Goal: Task Accomplishment & Management: Use online tool/utility

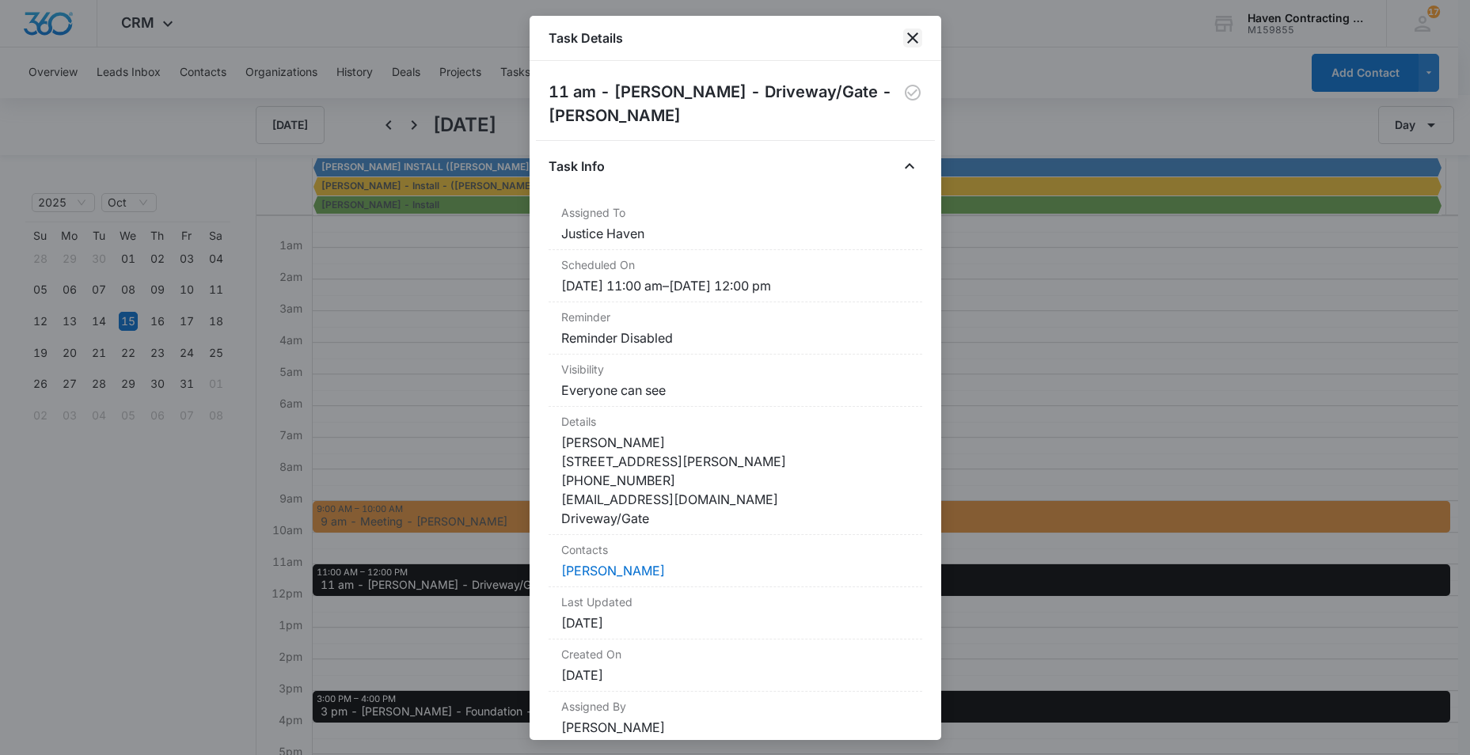
click at [914, 32] on icon "close" at bounding box center [912, 37] width 19 height 19
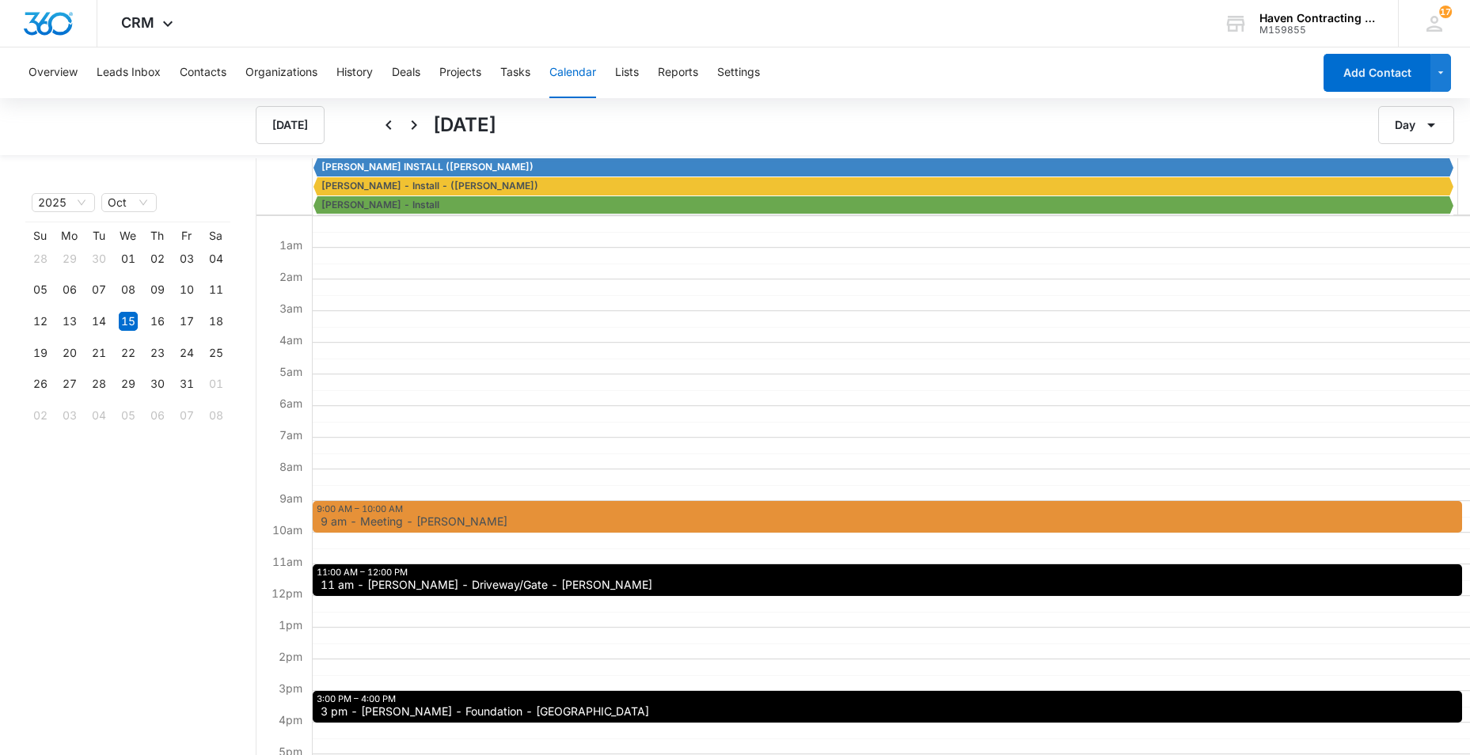
click at [762, 366] on div "9:00 AM – 10:00 AM 9 am - Meeting - Dawn Crump 11:00 AM – 12:00 PM 11 am - Sher…" at bounding box center [887, 596] width 1150 height 760
click at [518, 76] on button "Tasks" at bounding box center [515, 72] width 30 height 51
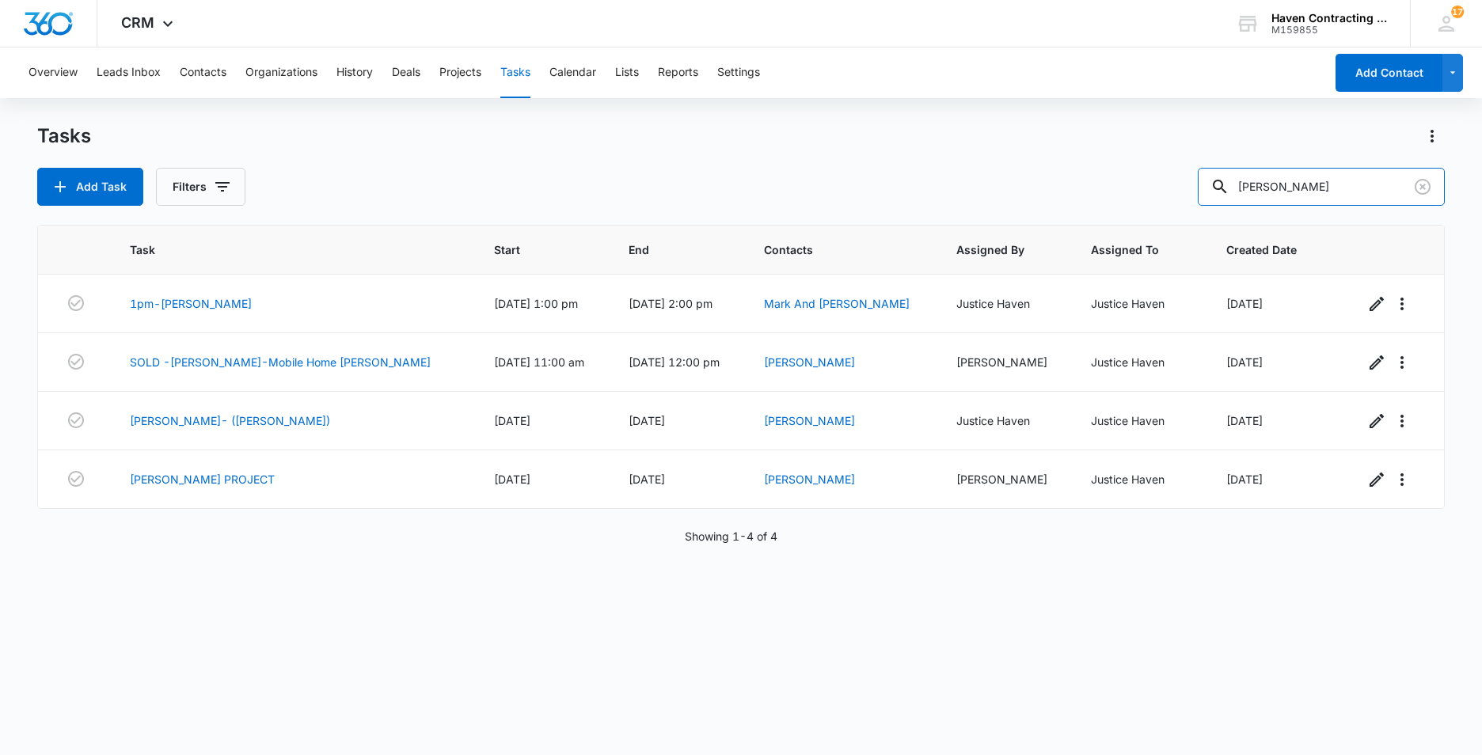
drag, startPoint x: 1297, startPoint y: 190, endPoint x: 801, endPoint y: 252, distance: 499.4
click at [964, 231] on div "Tasks Add Task Filters Martin Task Start End Contacts Assigned By Assigned To C…" at bounding box center [740, 438] width 1407 height 630
type input "Miles"
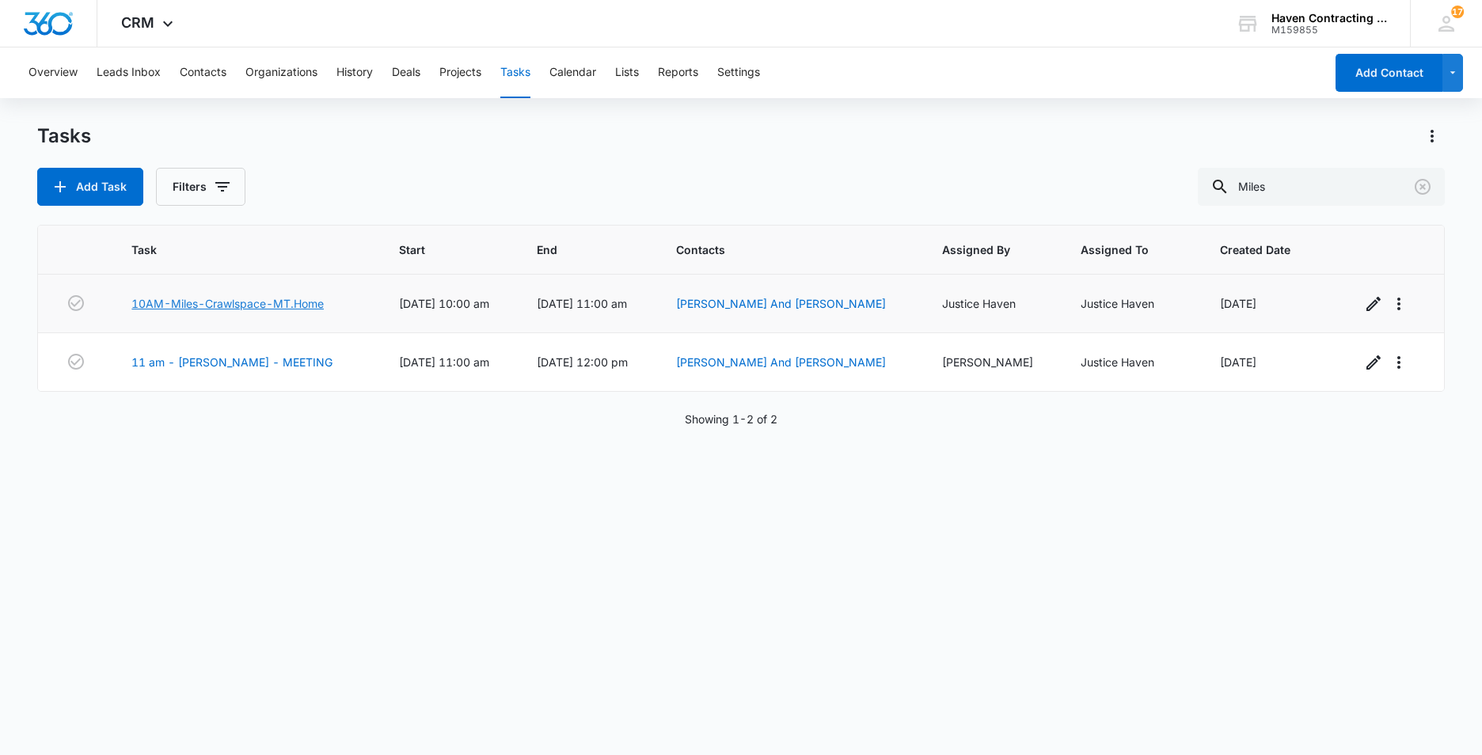
click at [197, 300] on link "10AM-Miles-Crawlspace-MT.Home" at bounding box center [227, 303] width 192 height 17
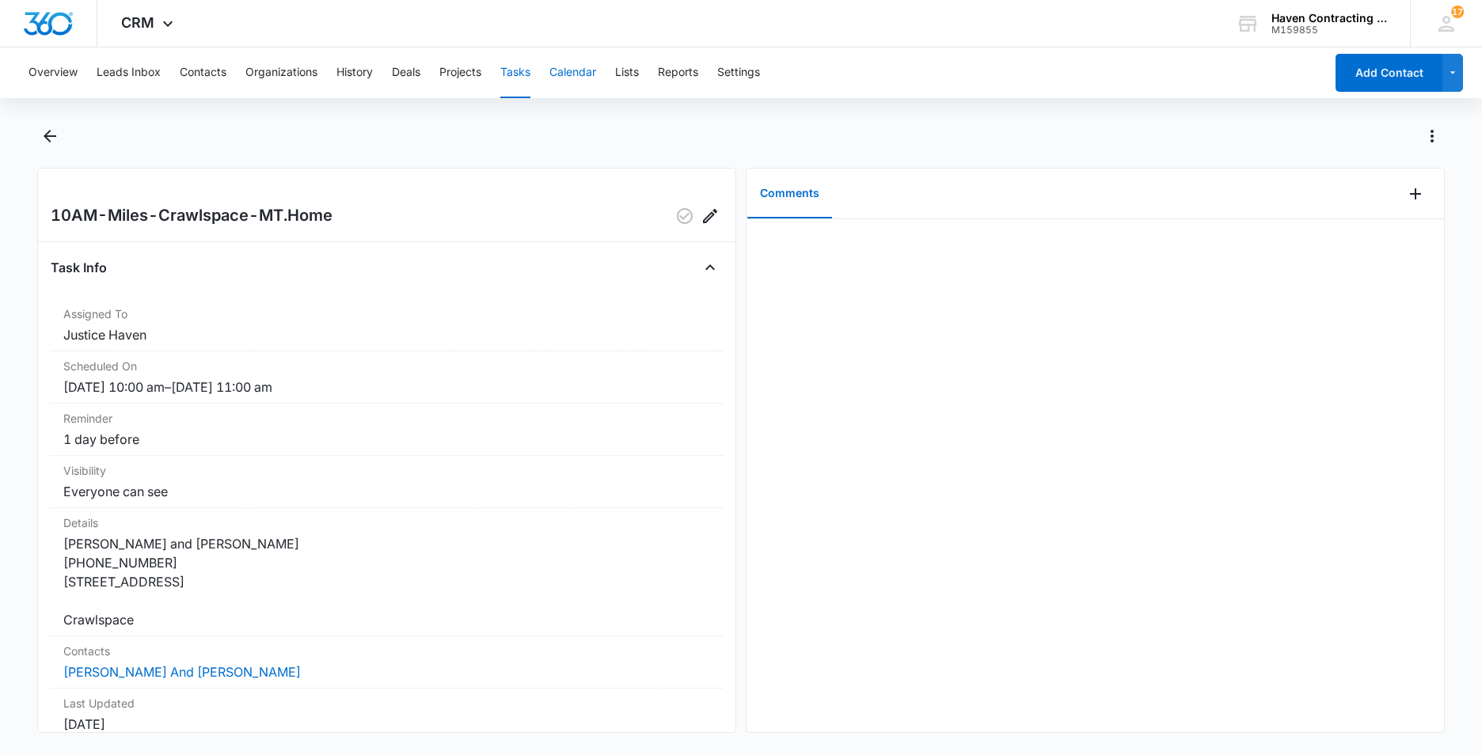
click at [573, 69] on button "Calendar" at bounding box center [572, 72] width 47 height 51
